Goal: Task Accomplishment & Management: Manage account settings

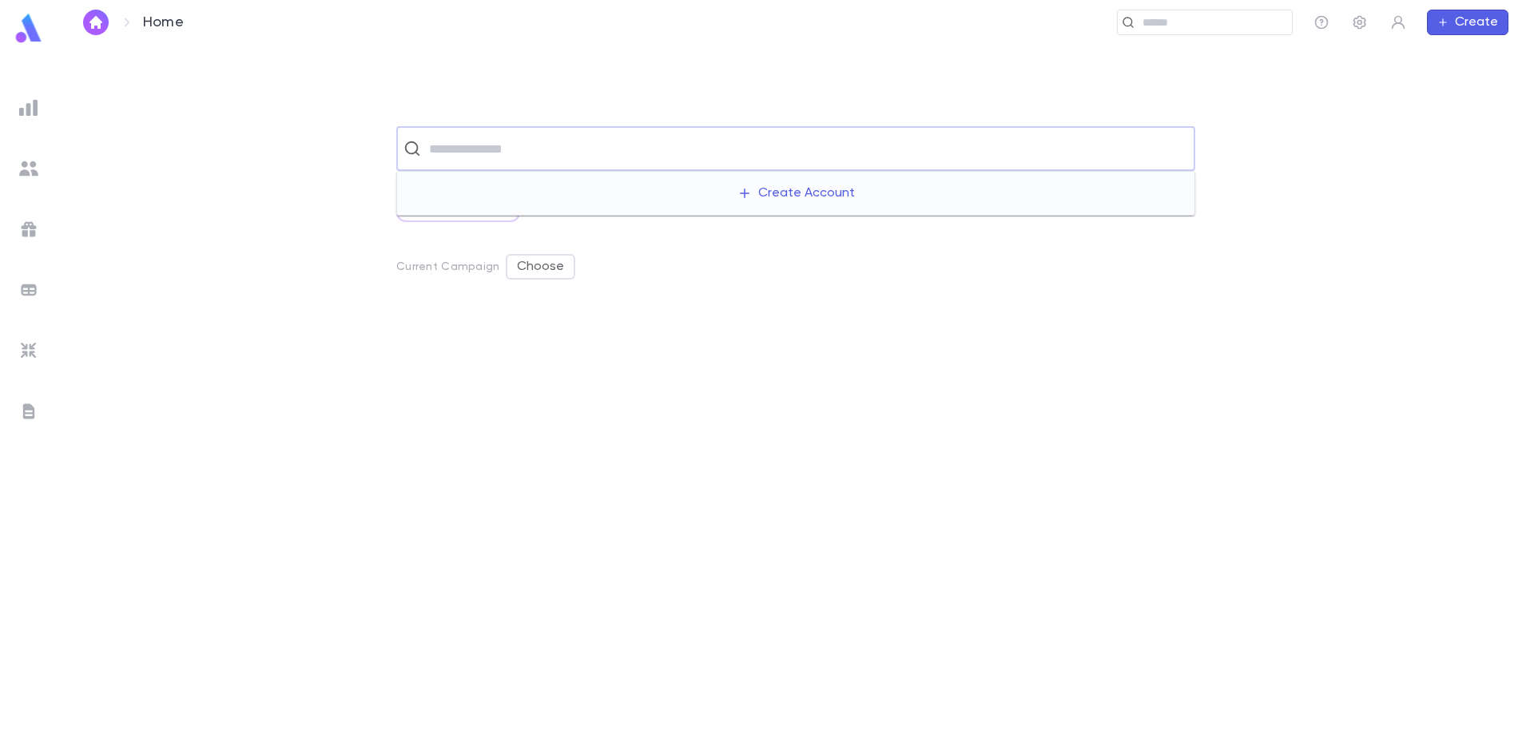
click at [468, 160] on input "text" at bounding box center [806, 148] width 764 height 30
click at [503, 142] on input "text" at bounding box center [806, 148] width 764 height 30
click at [33, 103] on img at bounding box center [28, 107] width 19 height 19
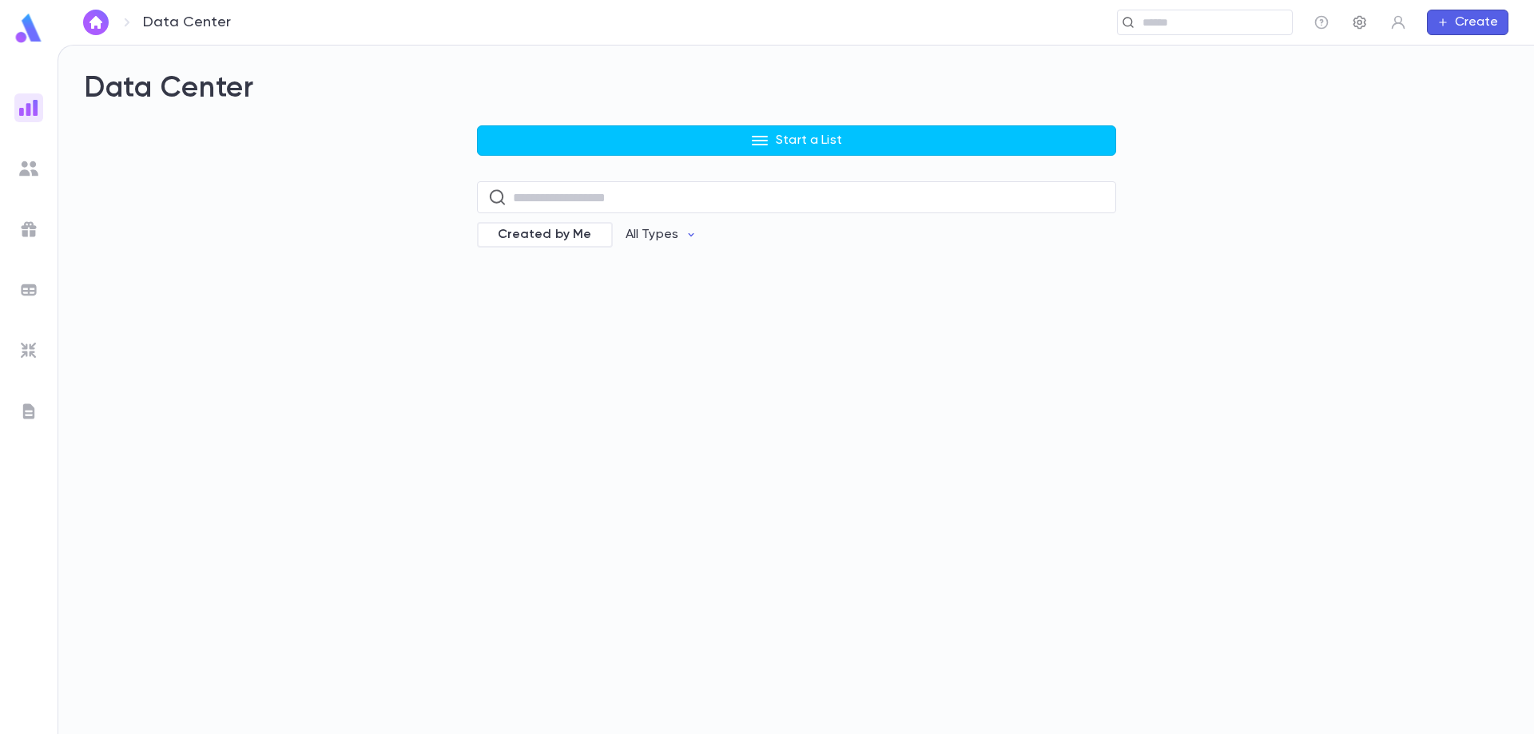
click at [1357, 19] on icon "button" at bounding box center [1360, 22] width 16 height 16
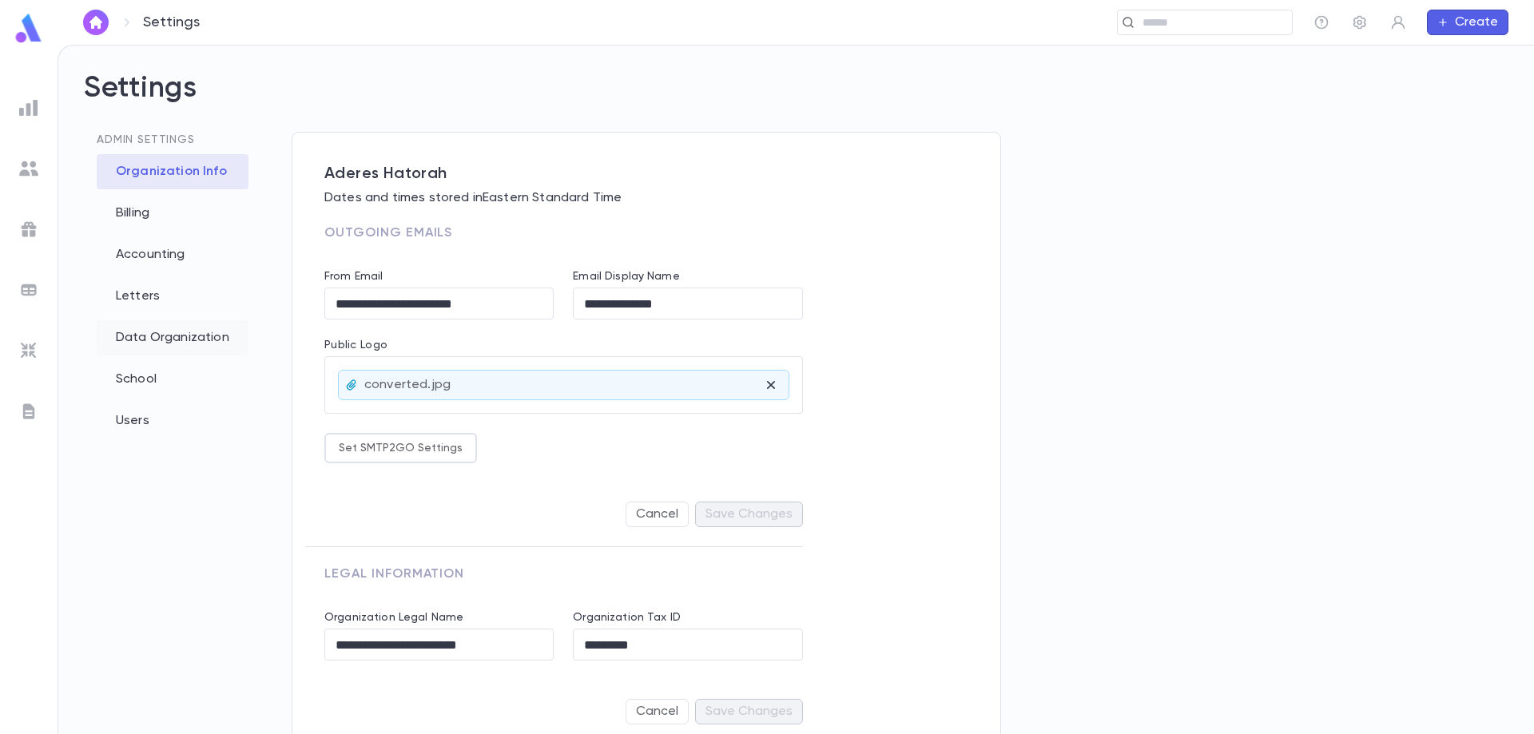
click at [202, 332] on div "Data Organization" at bounding box center [173, 337] width 152 height 35
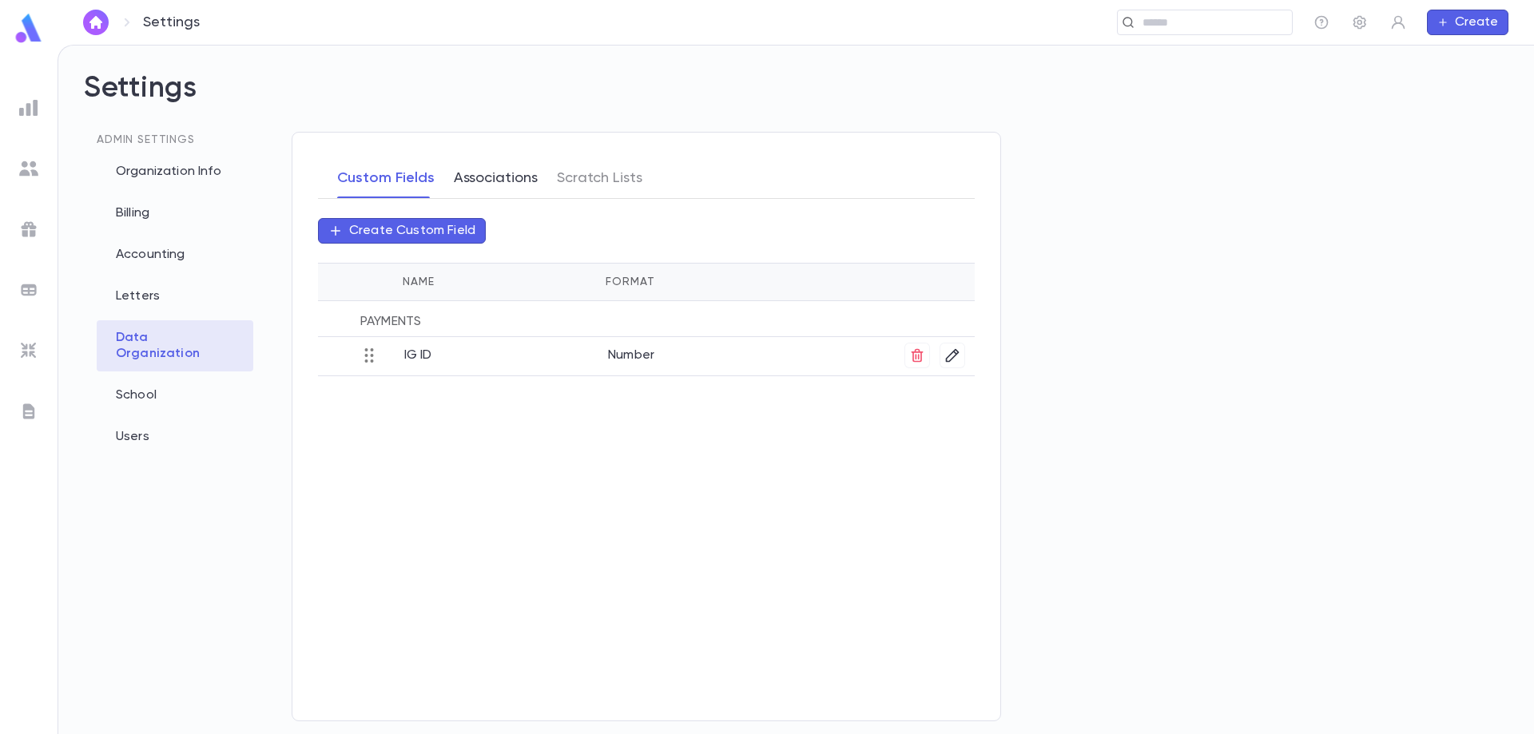
click at [493, 171] on button "Associations" at bounding box center [496, 178] width 84 height 40
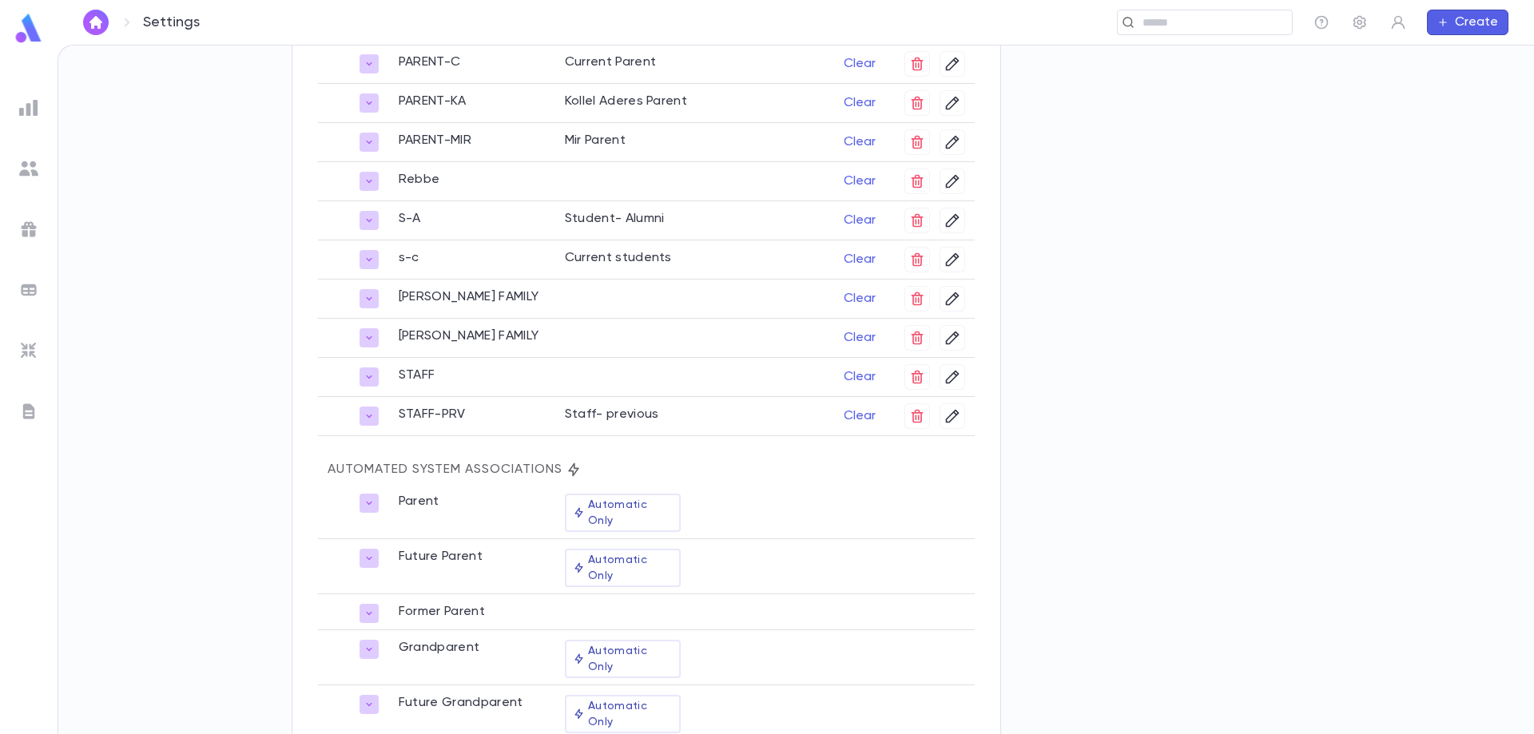
scroll to position [1179, 0]
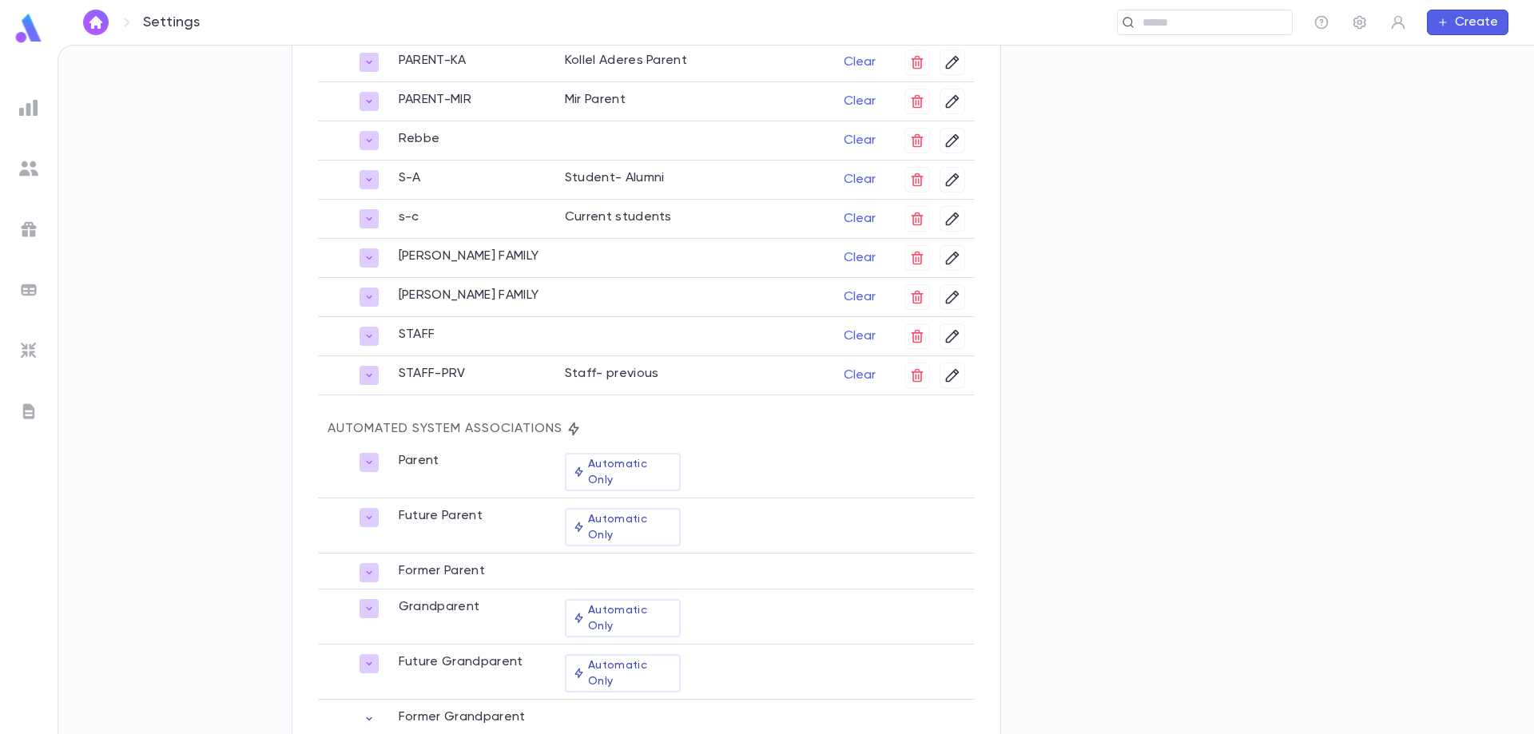
click at [375, 710] on button "button" at bounding box center [369, 719] width 19 height 19
click at [376, 659] on div at bounding box center [767, 367] width 1534 height 734
click at [364, 460] on icon "button" at bounding box center [369, 462] width 13 height 13
click at [364, 460] on div at bounding box center [767, 367] width 1534 height 734
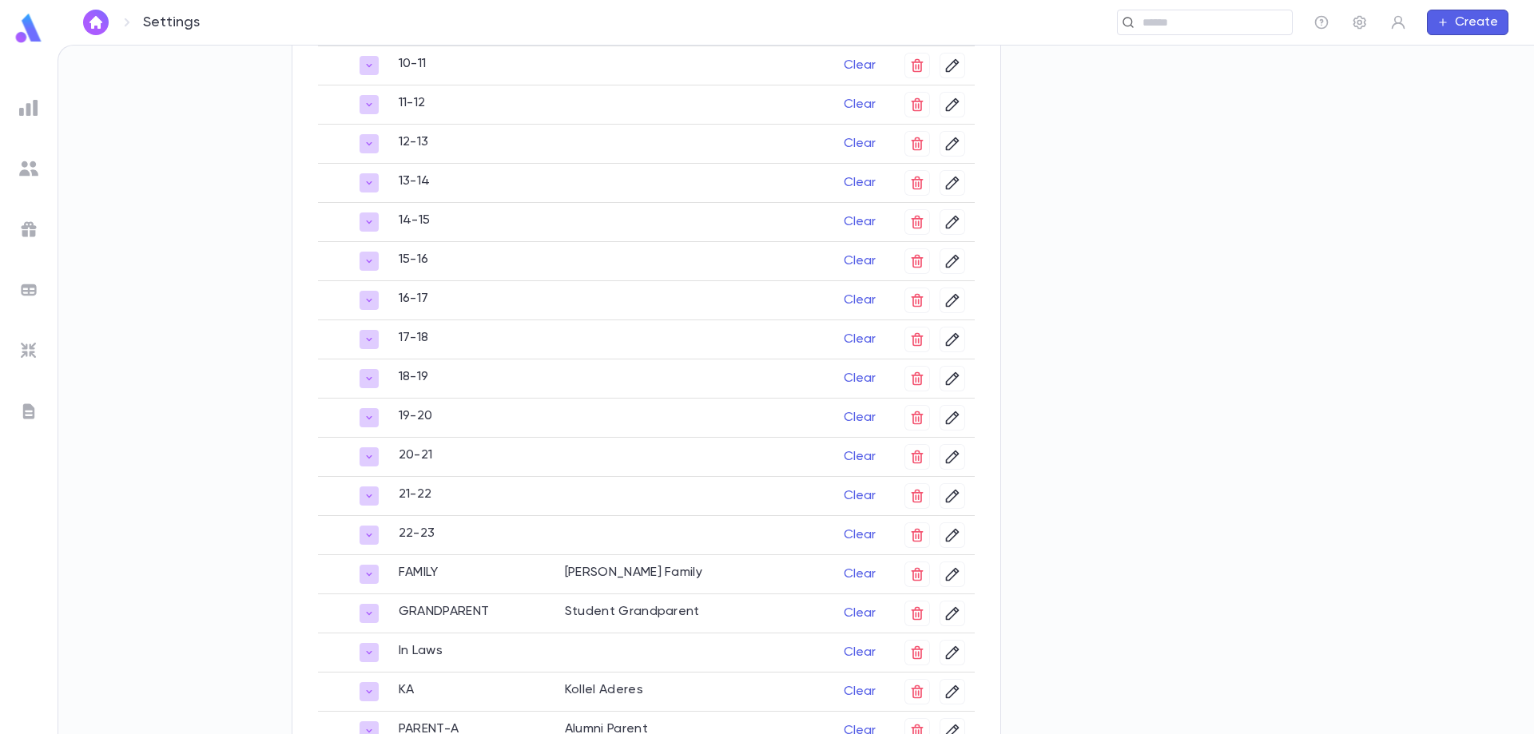
scroll to position [639, 0]
